Goal: Obtain resource: Download file/media

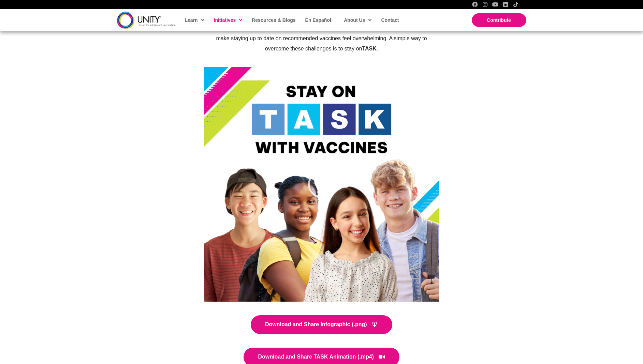
scroll to position [1635, 0]
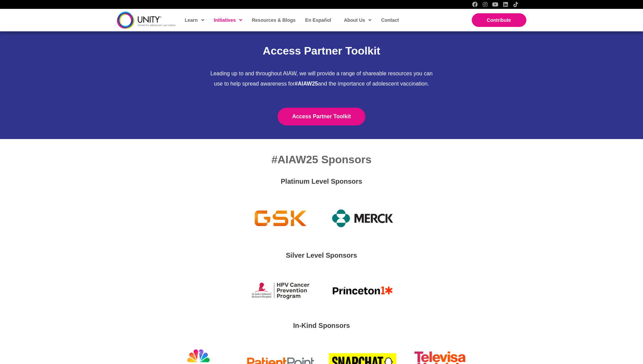
scroll to position [2136, 0]
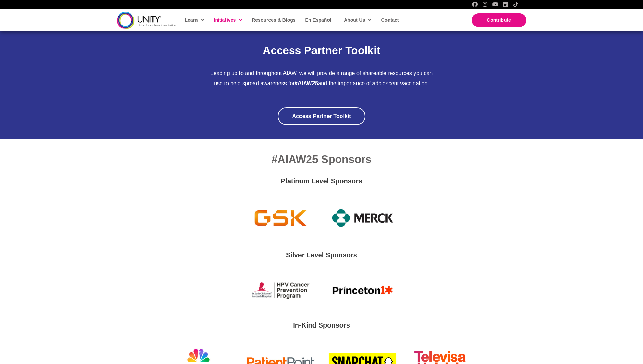
click at [306, 108] on link "Access Partner Toolkit" at bounding box center [321, 117] width 87 height 18
click at [331, 113] on span "Access Partner Toolkit" at bounding box center [321, 116] width 59 height 6
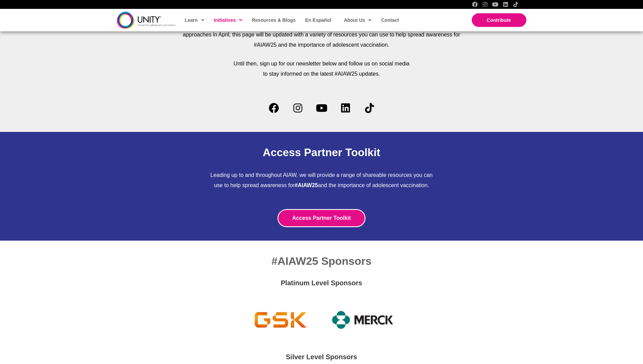
scroll to position [2009, 0]
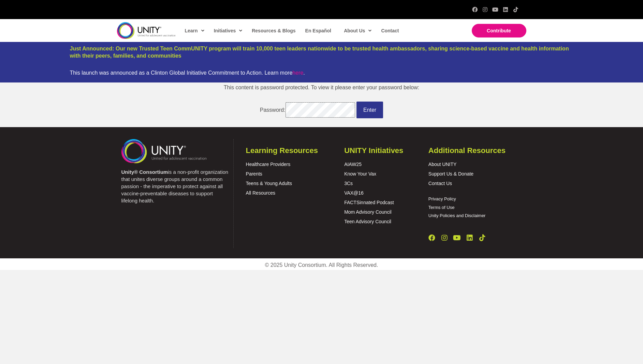
click at [357, 102] on input "Enter" at bounding box center [370, 110] width 27 height 17
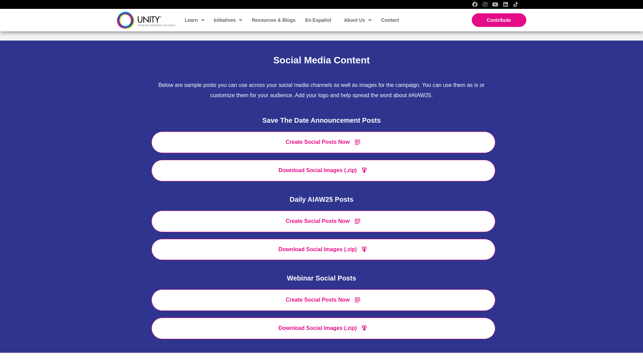
scroll to position [631, 0]
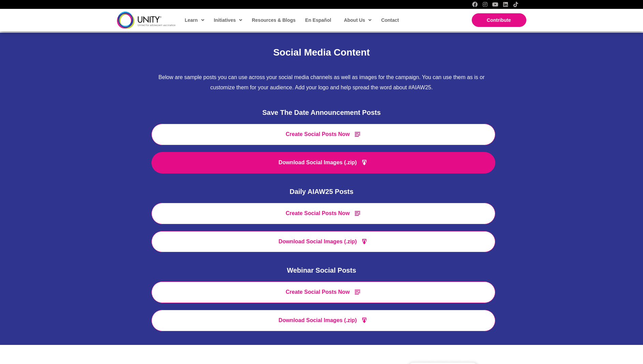
click at [328, 164] on span "Download Social Images (.zip)" at bounding box center [318, 163] width 78 height 6
click at [328, 161] on span "Download Social Images (.zip)" at bounding box center [318, 163] width 78 height 6
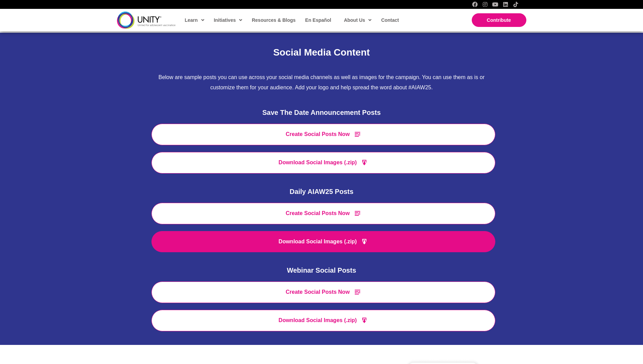
click at [371, 244] on link "Download Social Images (.zip)" at bounding box center [324, 242] width 344 height 22
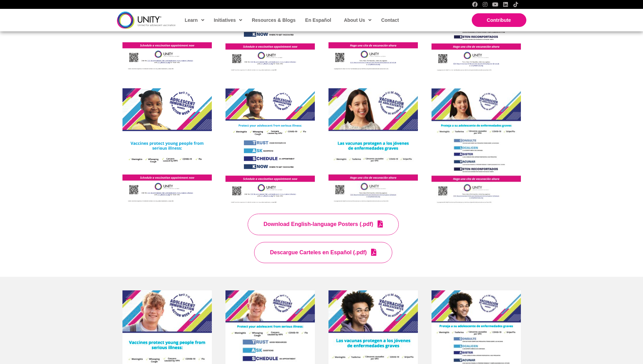
scroll to position [1887, 0]
